Goal: Task Accomplishment & Management: Use online tool/utility

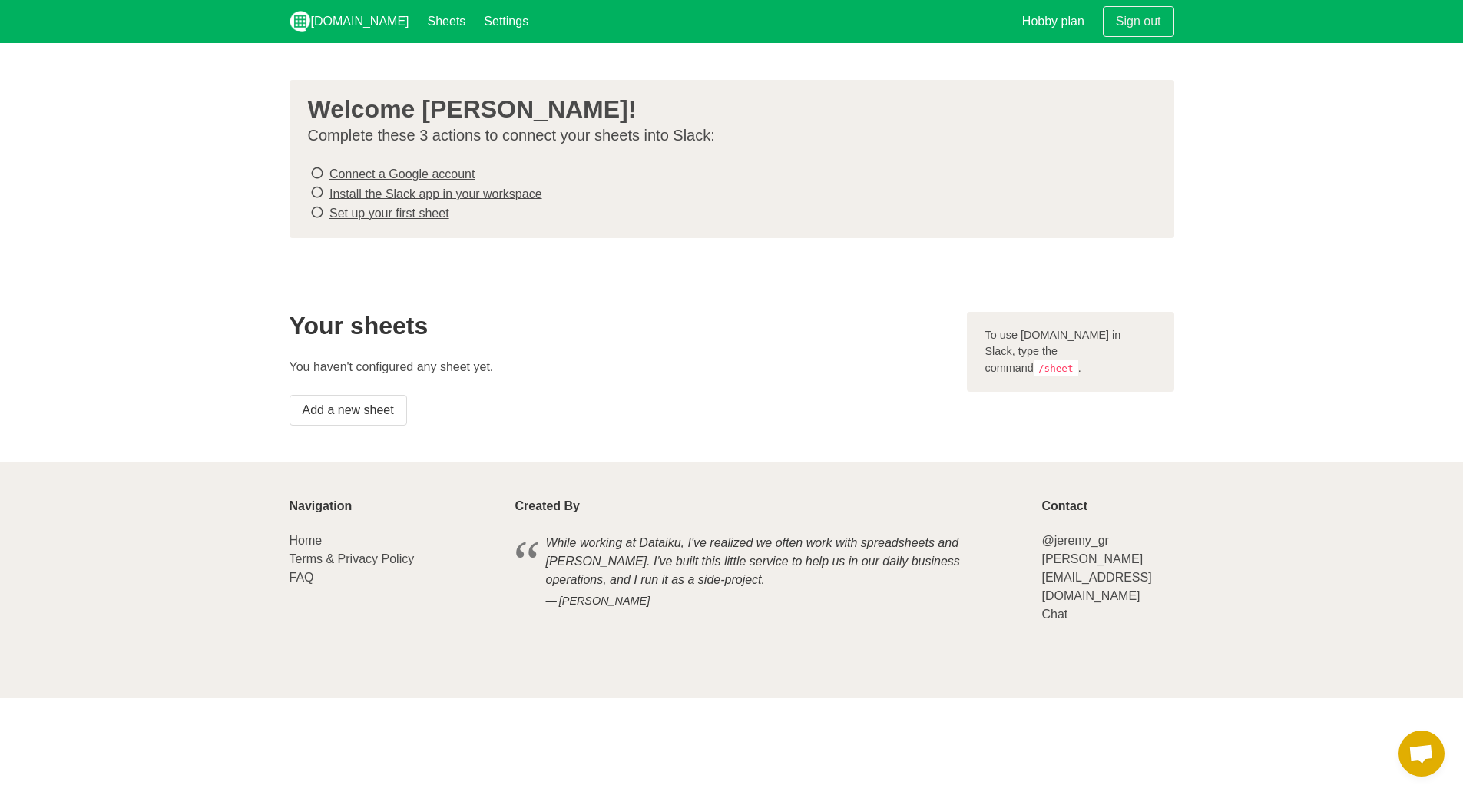
click at [667, 133] on p "Complete these 3 actions to connect your sheets into Slack:" at bounding box center [726, 135] width 836 height 19
click at [1078, 360] on code "/sheet" at bounding box center [1056, 368] width 45 height 16
click at [347, 174] on link "Connect a Google account" at bounding box center [401, 173] width 145 height 13
click at [415, 214] on link "Set up your first sheet" at bounding box center [389, 213] width 120 height 13
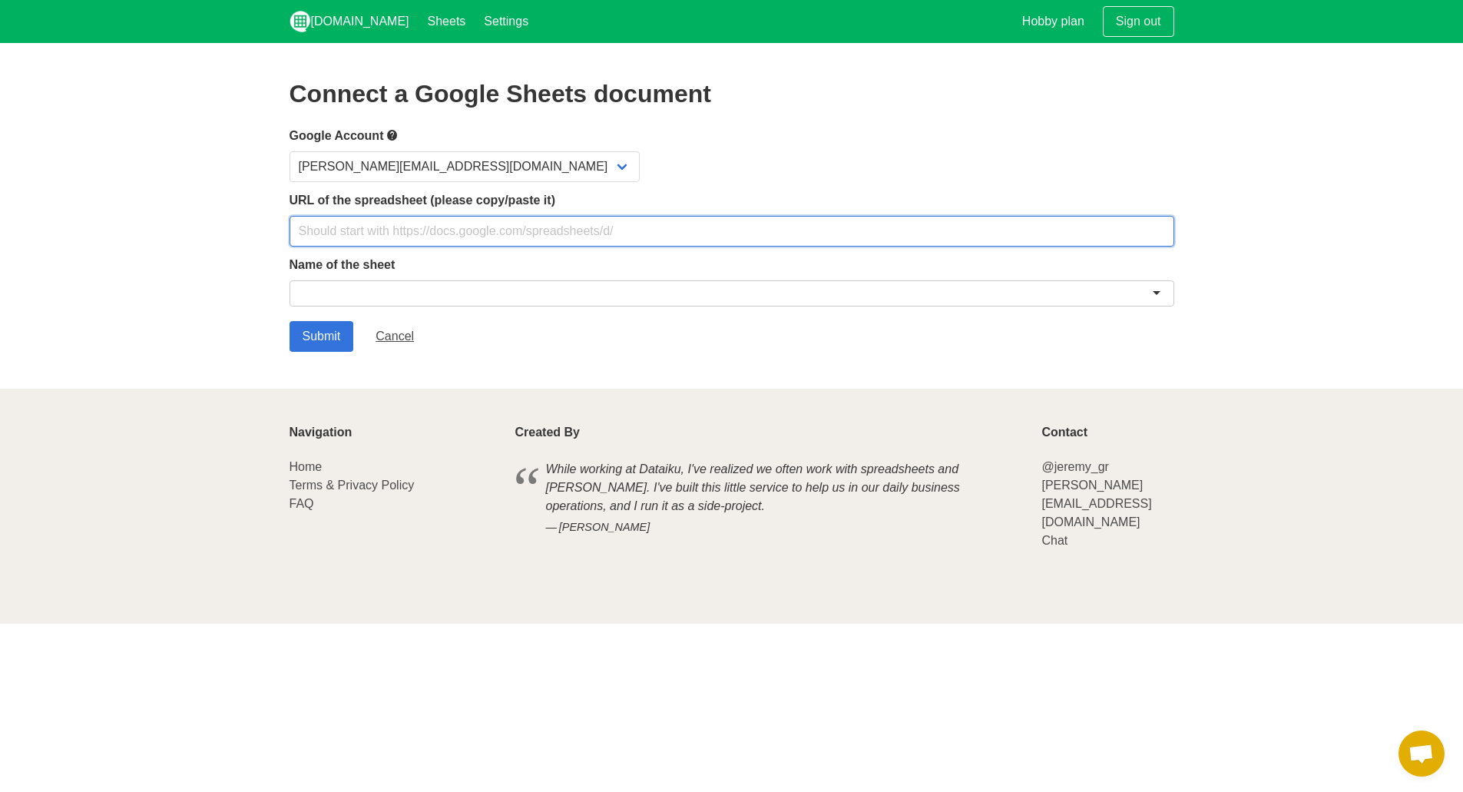
click at [535, 235] on input "text" at bounding box center [732, 231] width 885 height 31
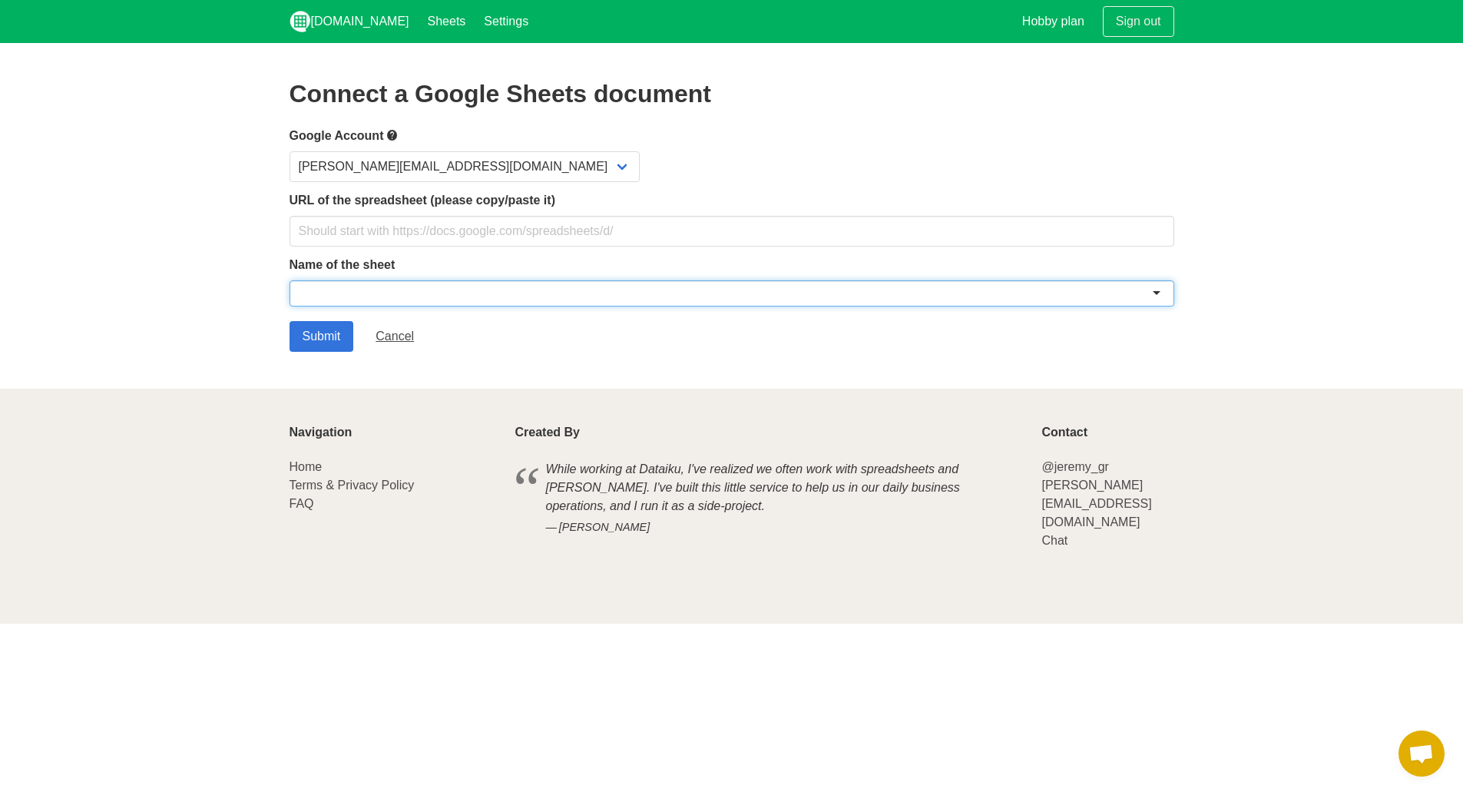
click at [461, 290] on div at bounding box center [732, 293] width 885 height 26
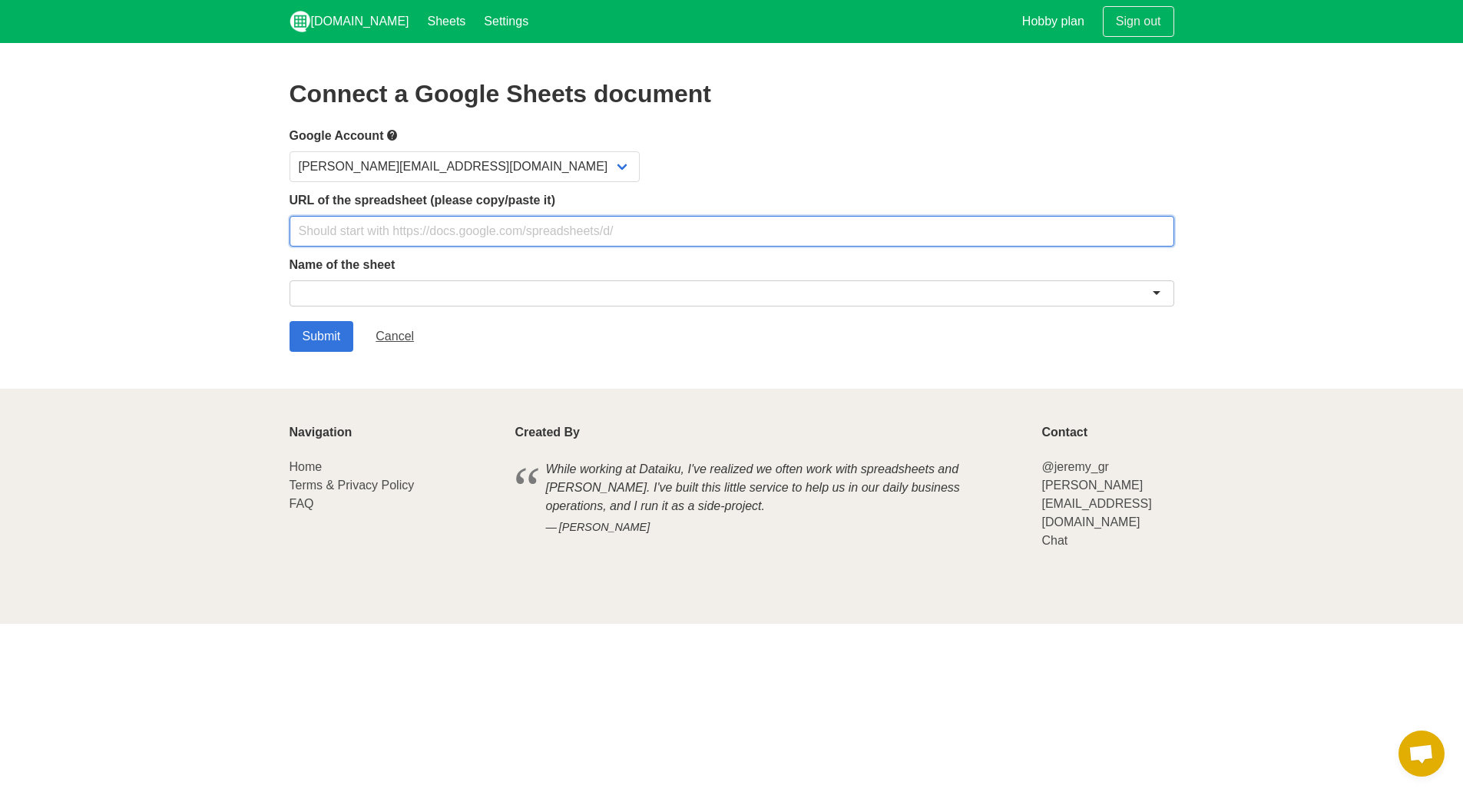
click at [634, 230] on input "text" at bounding box center [732, 231] width 885 height 31
paste input "[URL][DOMAIN_NAME]"
type input "[URL][DOMAIN_NAME]"
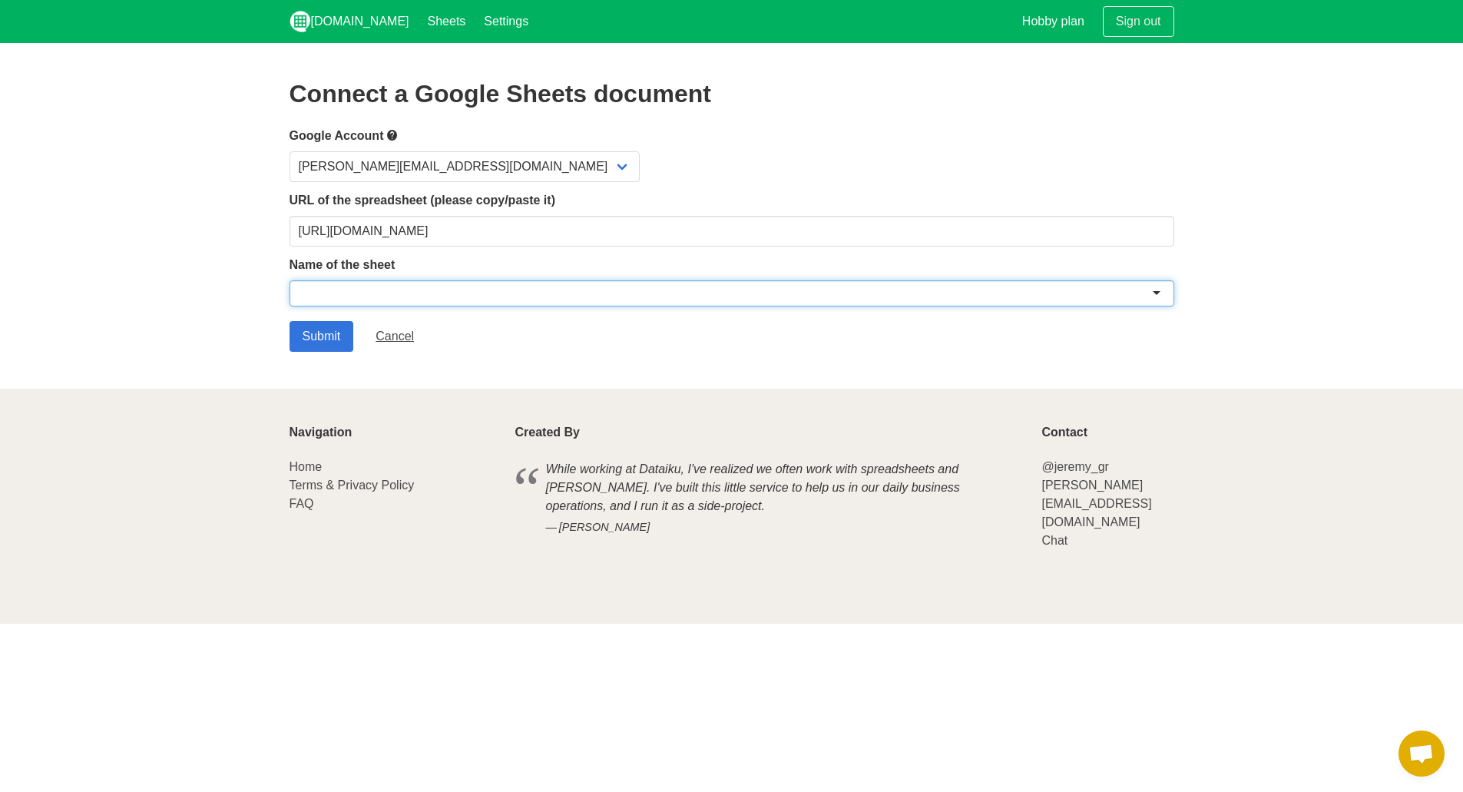
click at [474, 287] on div at bounding box center [732, 293] width 885 height 26
paste input "2025 Getir OKR Tracking"
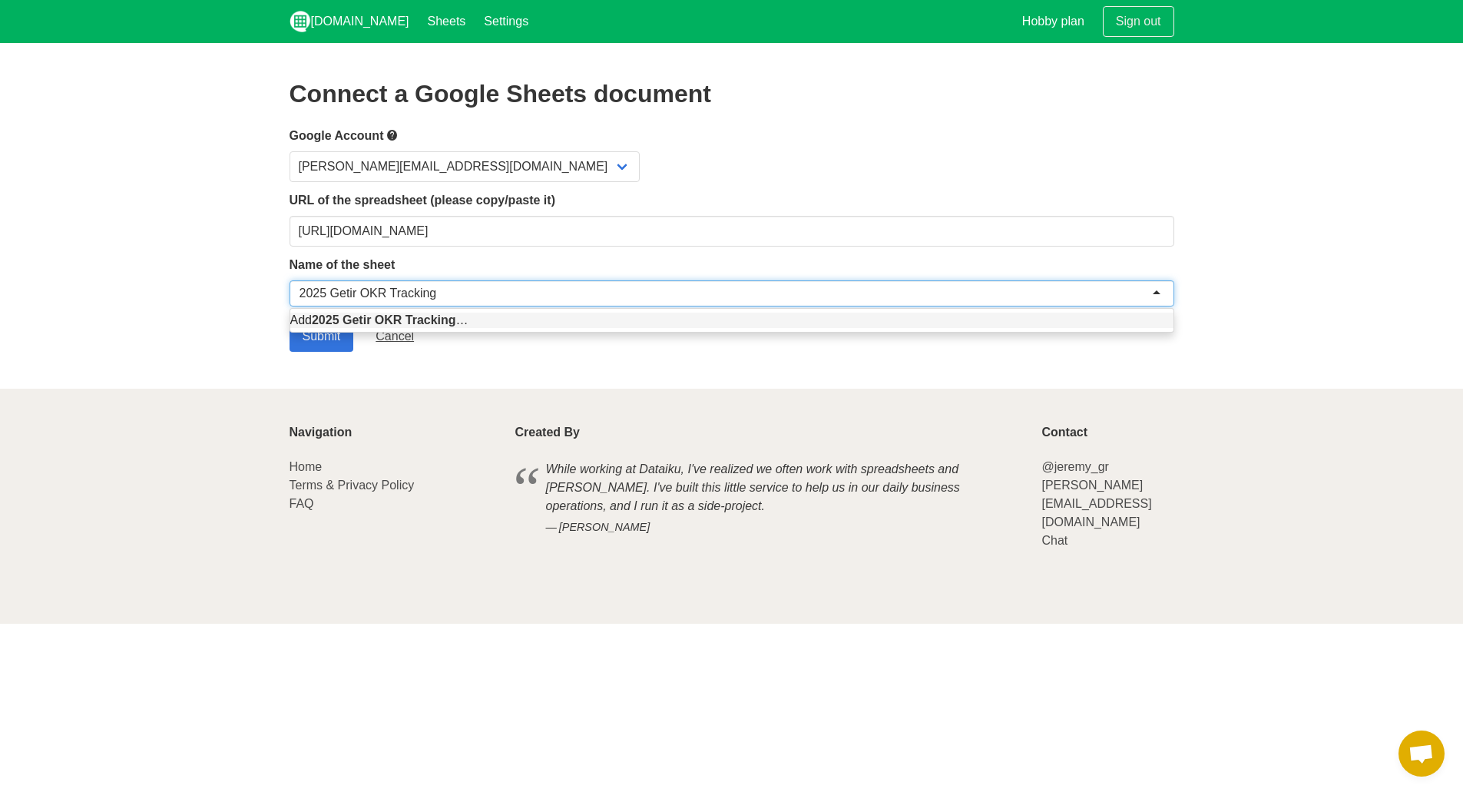
click at [313, 289] on input "select-one" at bounding box center [370, 293] width 141 height 15
type input "2025 Getir OKR Tracking"
click at [254, 343] on section "Connect a Google Sheets document Google Account [PERSON_NAME][EMAIL_ADDRESS][DO…" at bounding box center [731, 216] width 1463 height 346
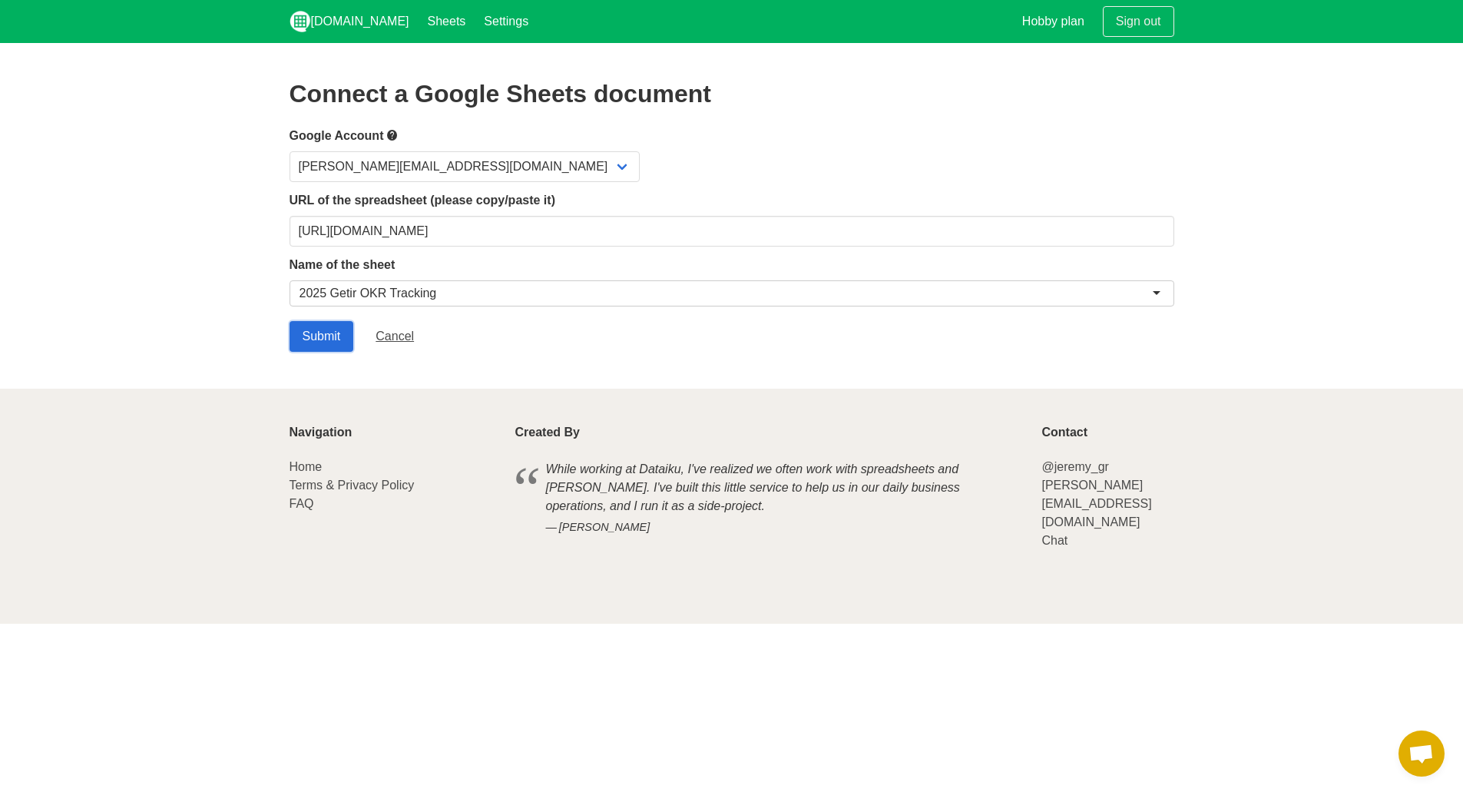
click at [323, 333] on input "Submit" at bounding box center [322, 336] width 65 height 31
